Goal: Information Seeking & Learning: Learn about a topic

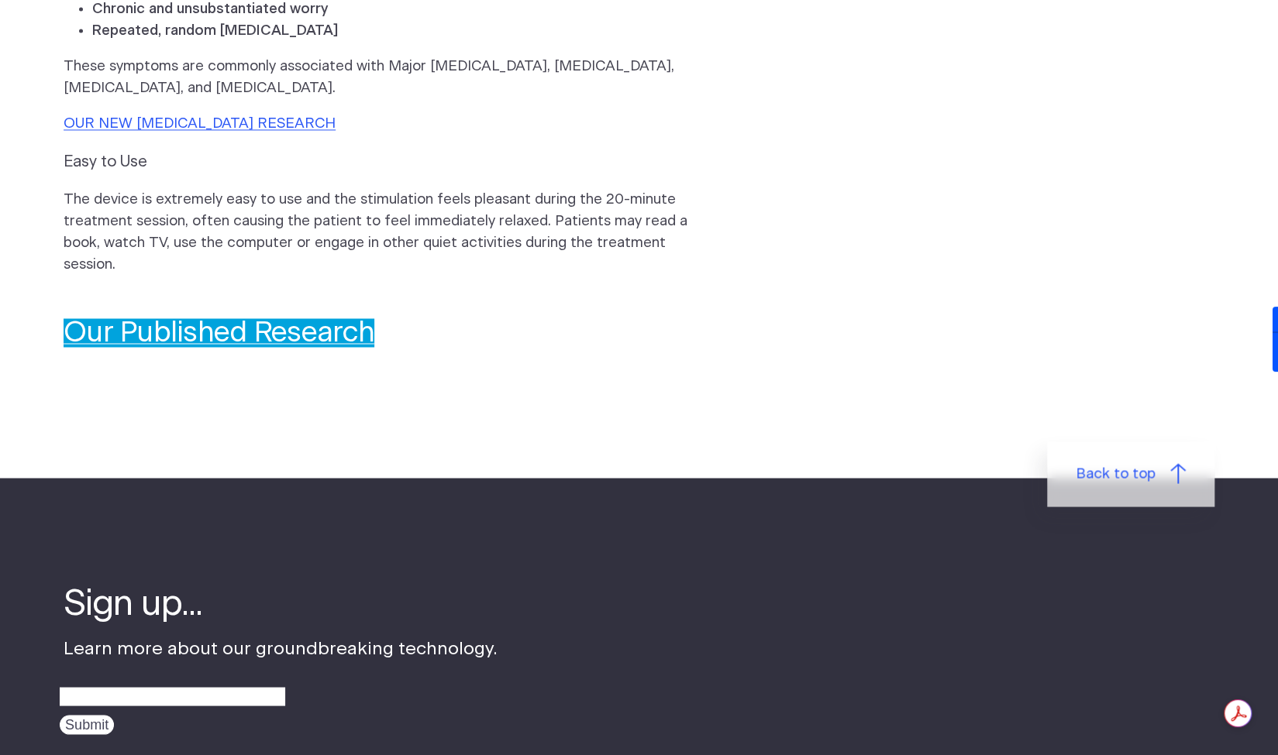
scroll to position [1519, 0]
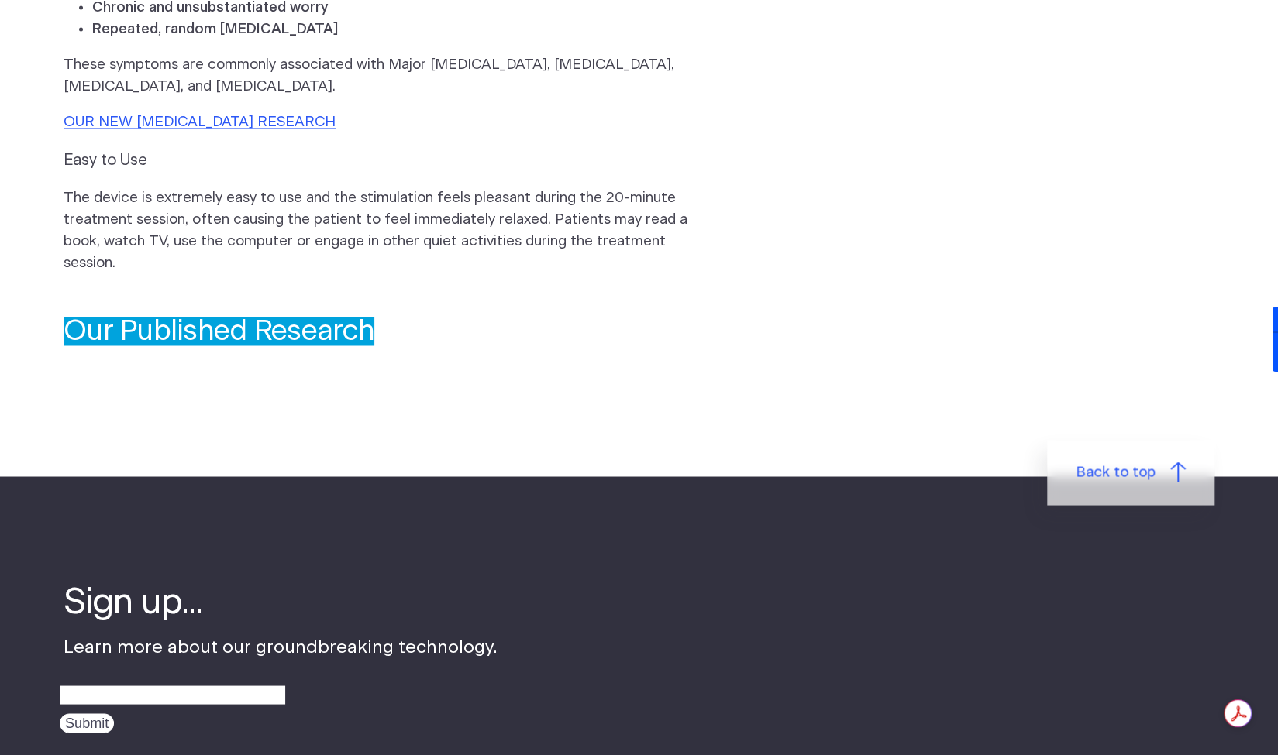
click at [272, 317] on link "Our Published Research" at bounding box center [219, 331] width 311 height 29
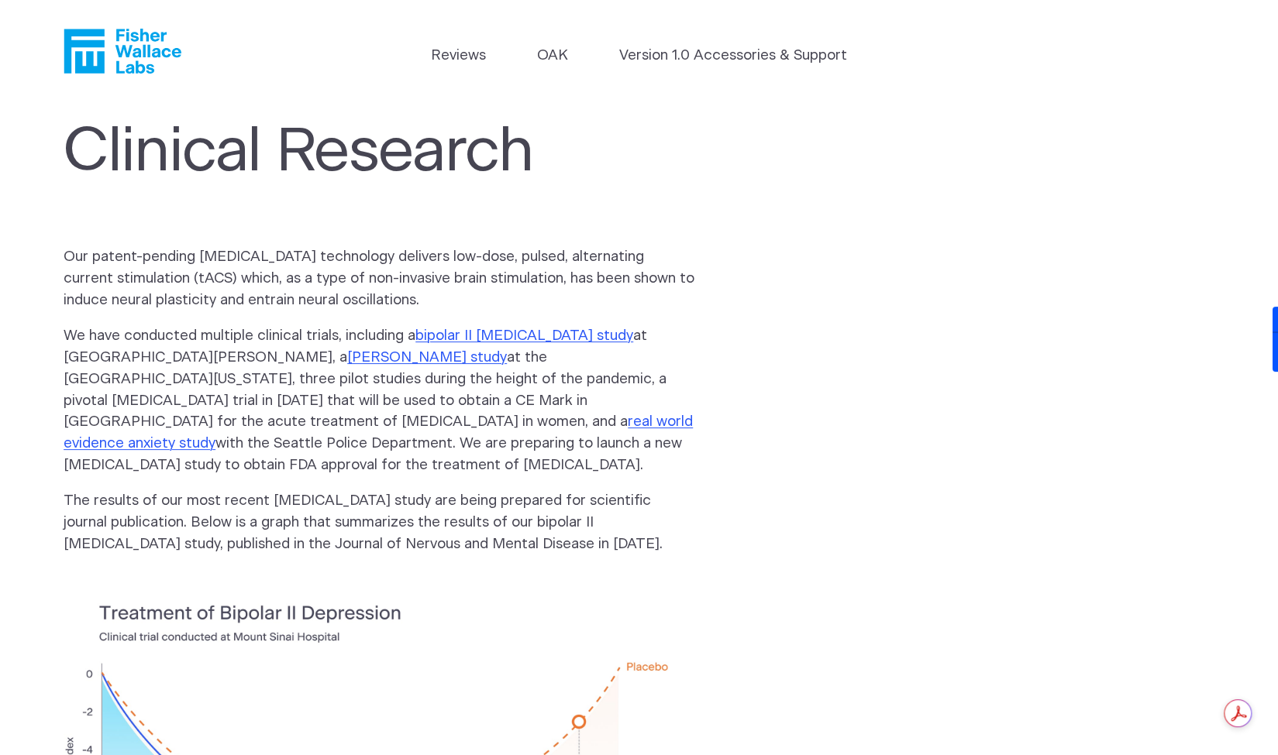
click at [107, 41] on icon "Fisher Wallace" at bounding box center [123, 51] width 118 height 45
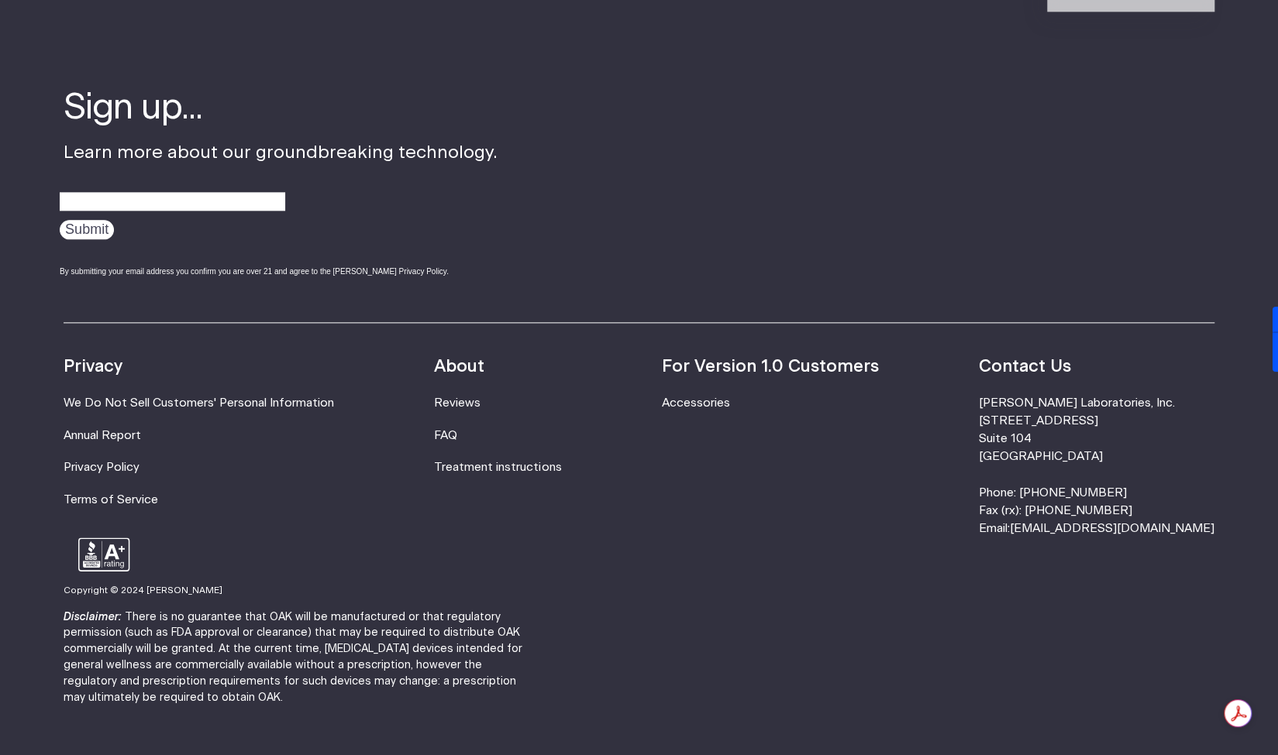
scroll to position [4995, 0]
